Goal: Task Accomplishment & Management: Use online tool/utility

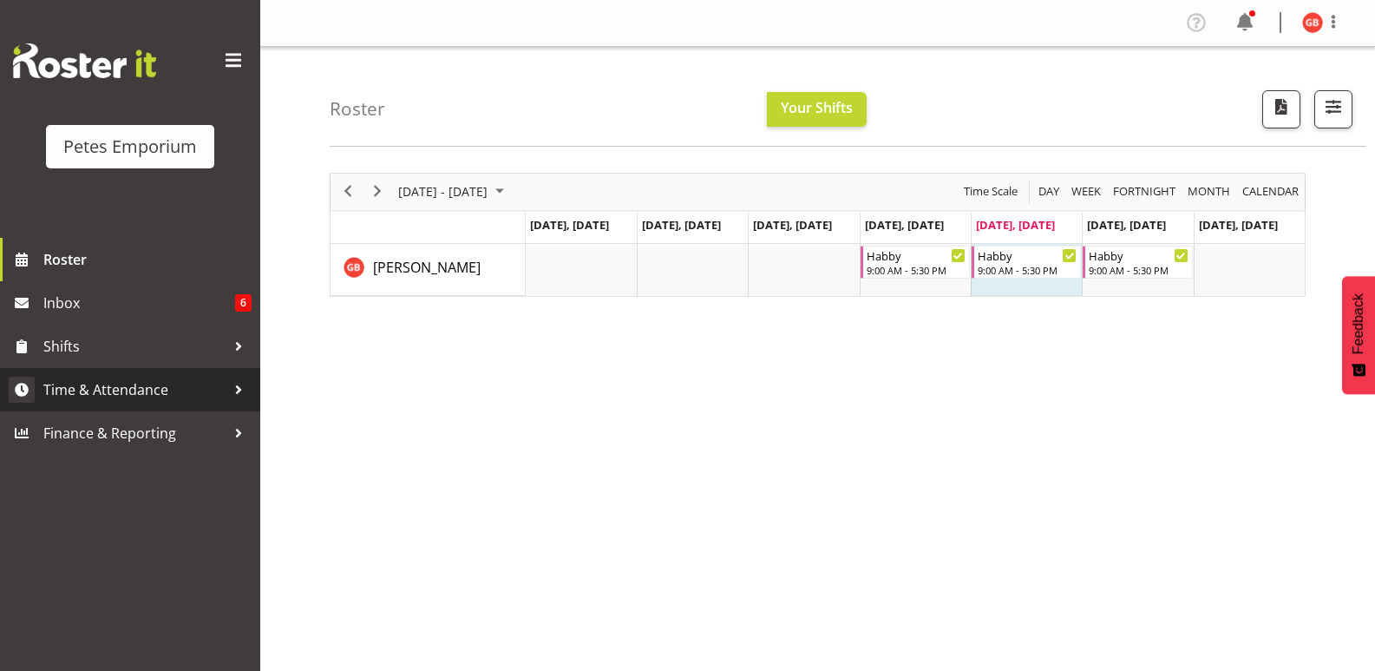
click at [126, 387] on span "Time & Attendance" at bounding box center [134, 390] width 182 height 26
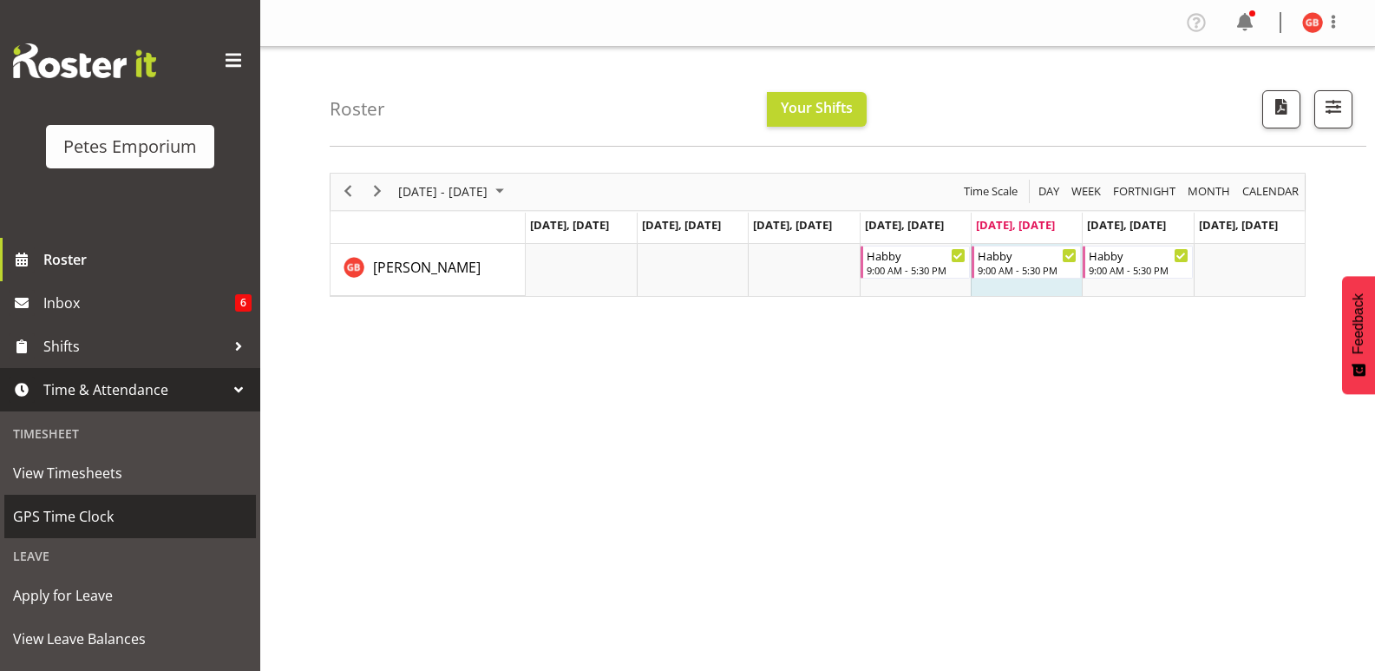
click at [69, 514] on span "GPS Time Clock" at bounding box center [130, 516] width 234 height 26
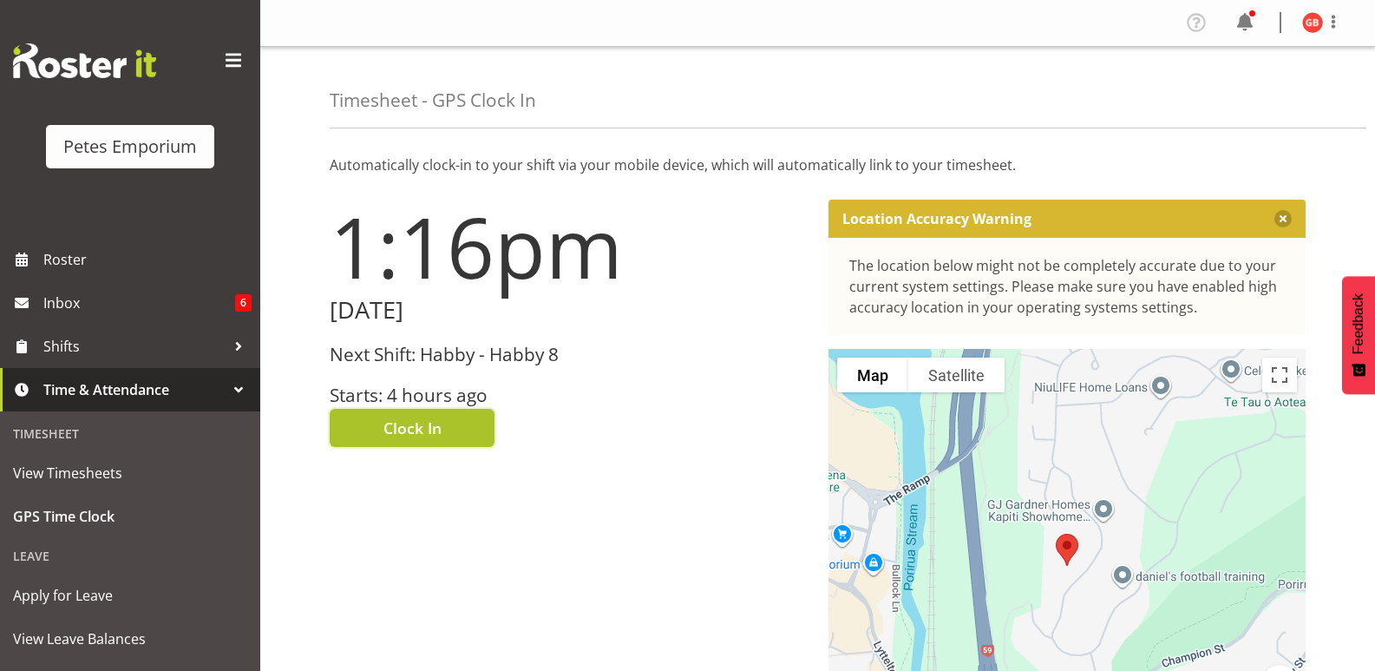
click at [430, 427] on span "Clock In" at bounding box center [412, 427] width 58 height 23
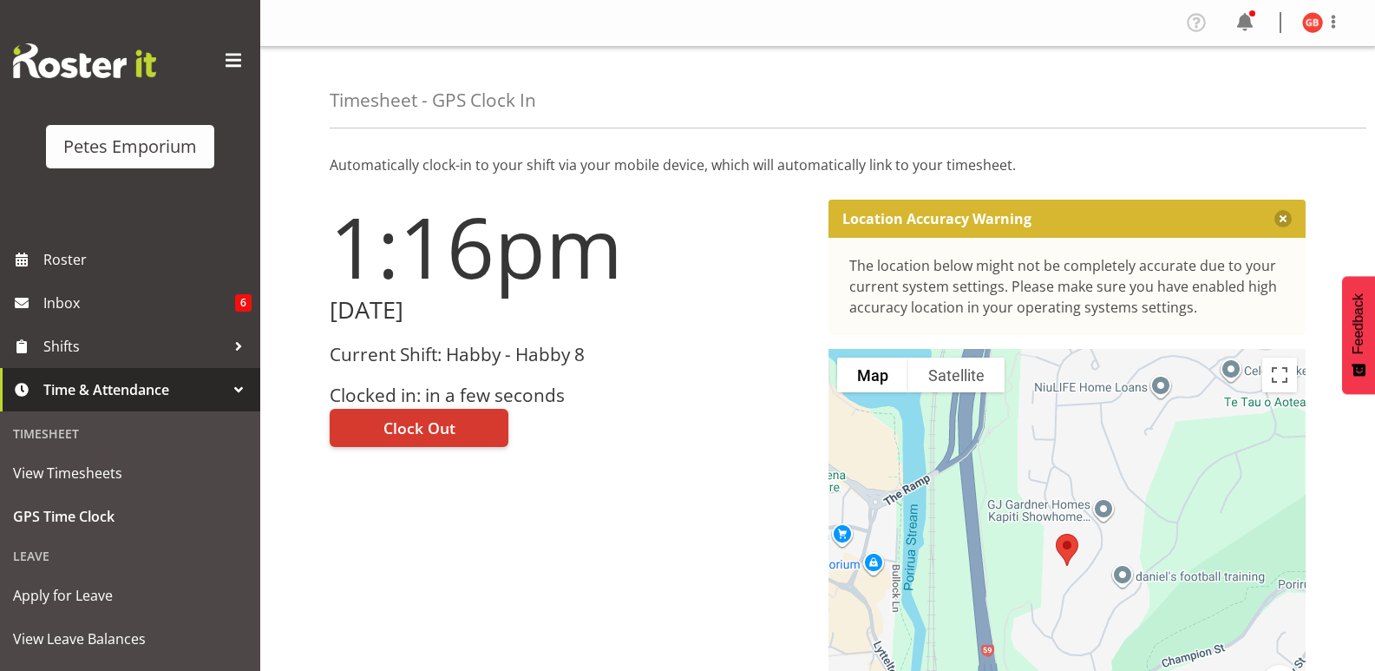
click at [1306, 22] on img at bounding box center [1312, 22] width 21 height 21
click at [1231, 101] on link "Log Out" at bounding box center [1260, 90] width 167 height 31
